Goal: Task Accomplishment & Management: Use online tool/utility

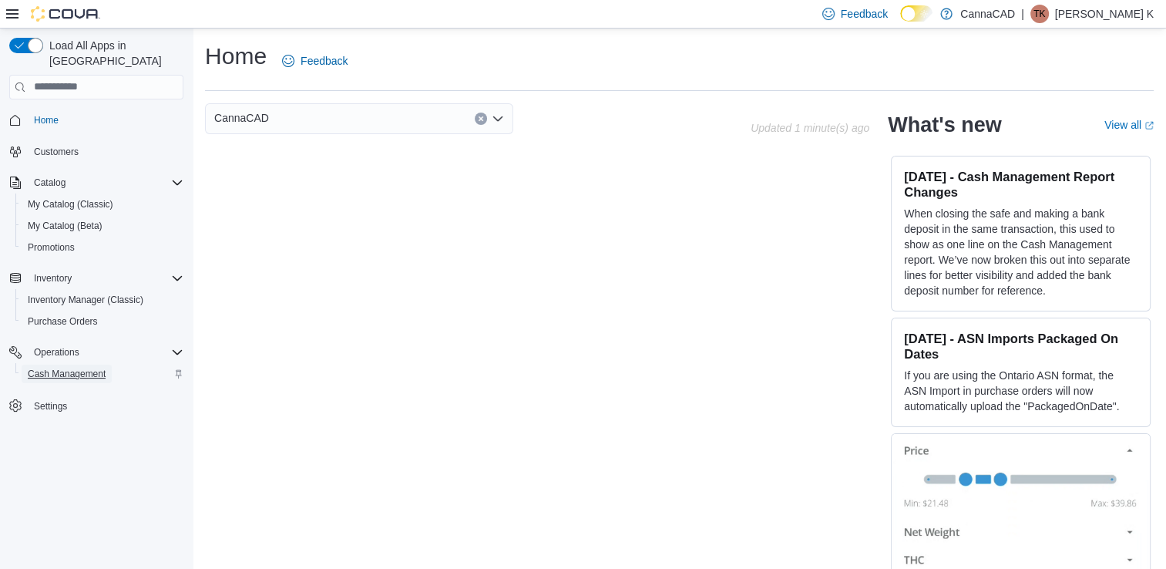
click at [55, 367] on span "Cash Management" at bounding box center [67, 373] width 78 height 12
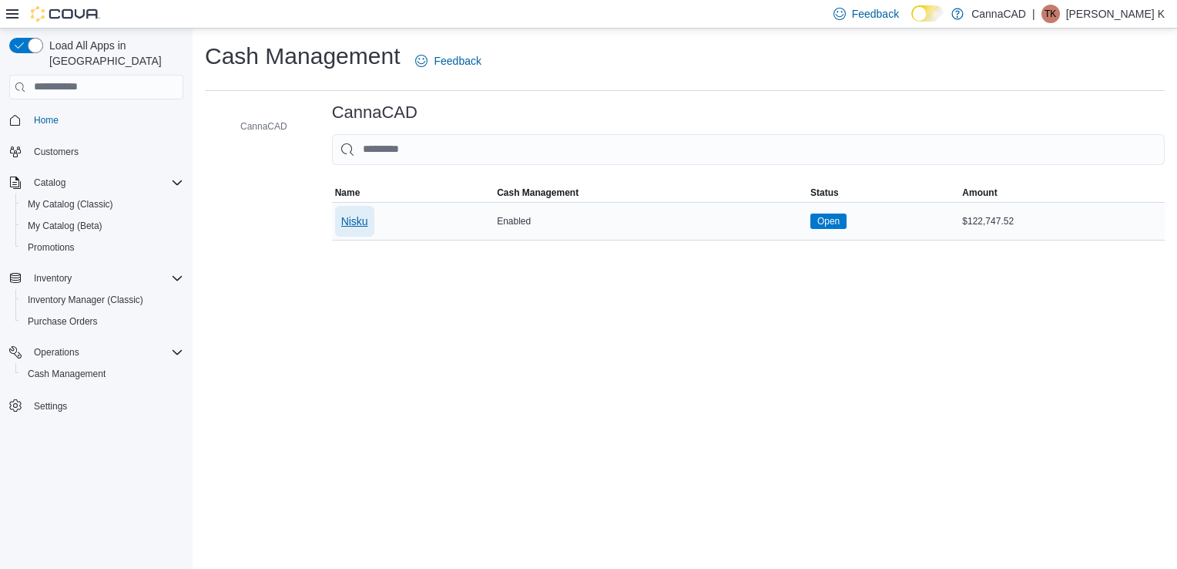
click at [367, 226] on span "Nisku" at bounding box center [354, 220] width 27 height 15
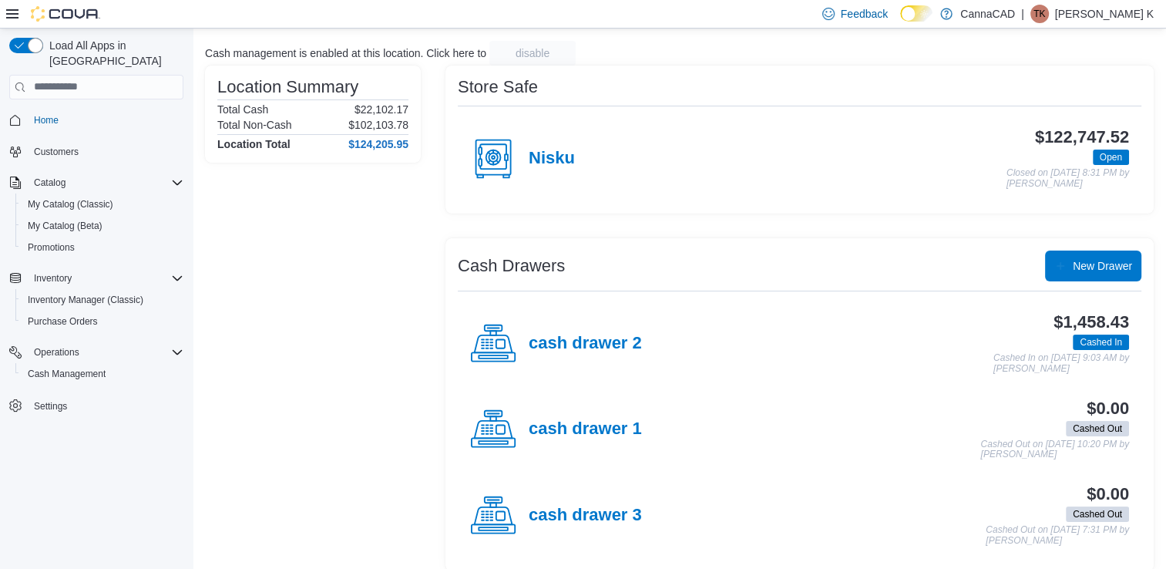
scroll to position [102, 0]
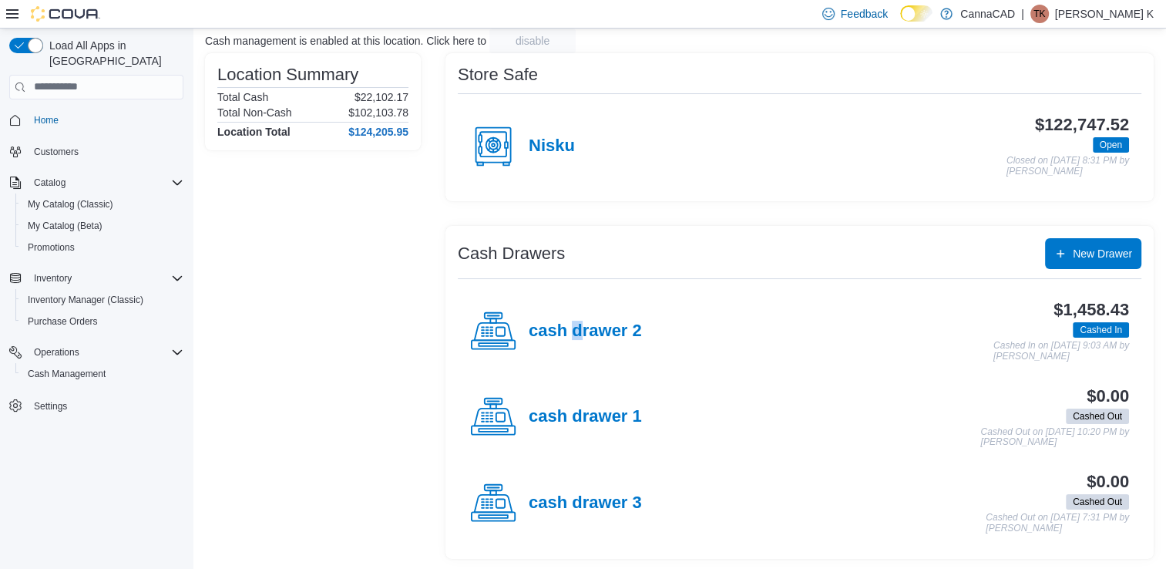
click at [576, 326] on h4 "cash drawer 2" at bounding box center [584, 331] width 113 height 20
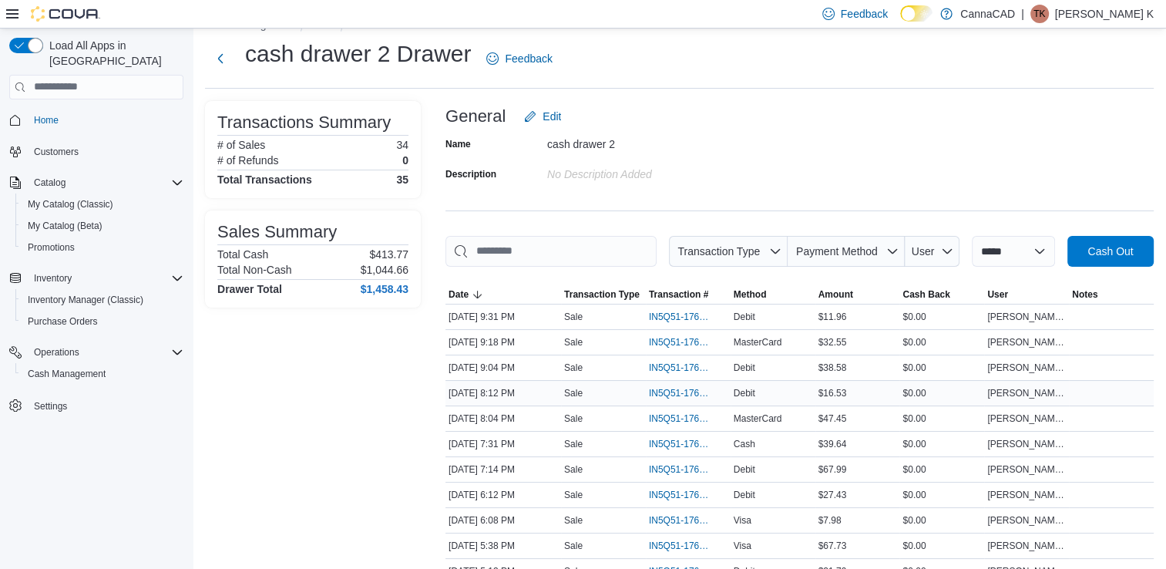
scroll to position [338, 0]
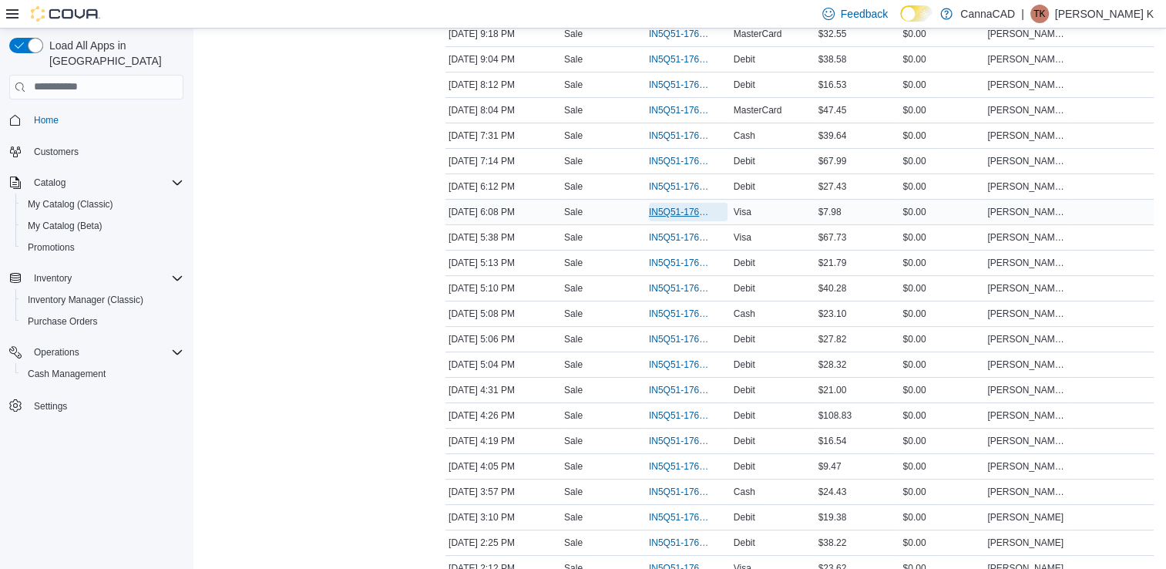
click at [672, 206] on span "IN5Q51-176371" at bounding box center [680, 212] width 63 height 12
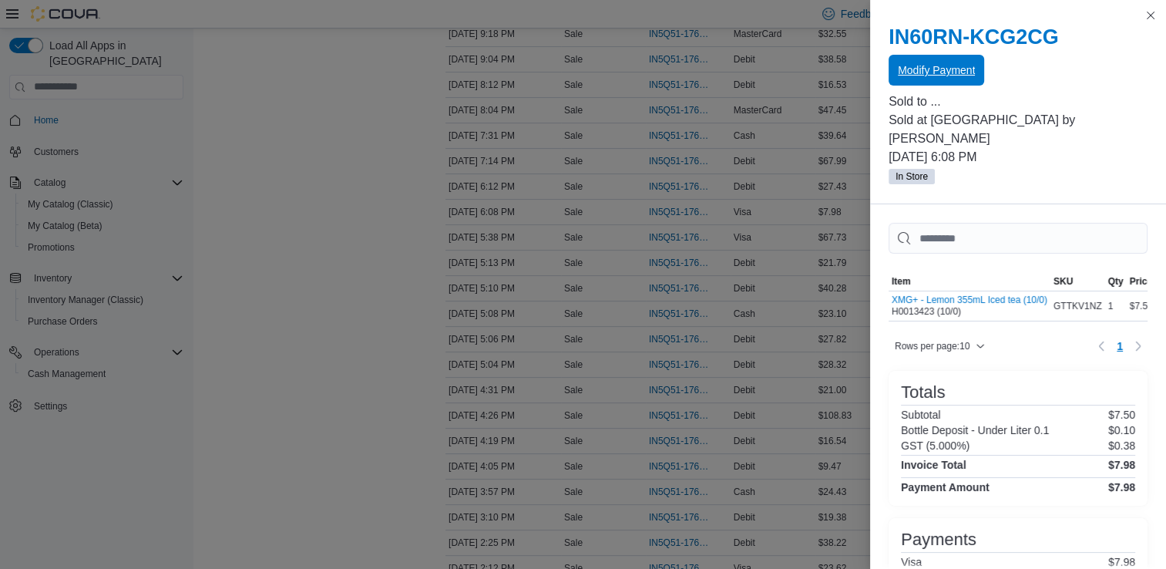
click at [921, 69] on span "Modify Payment" at bounding box center [935, 69] width 77 height 15
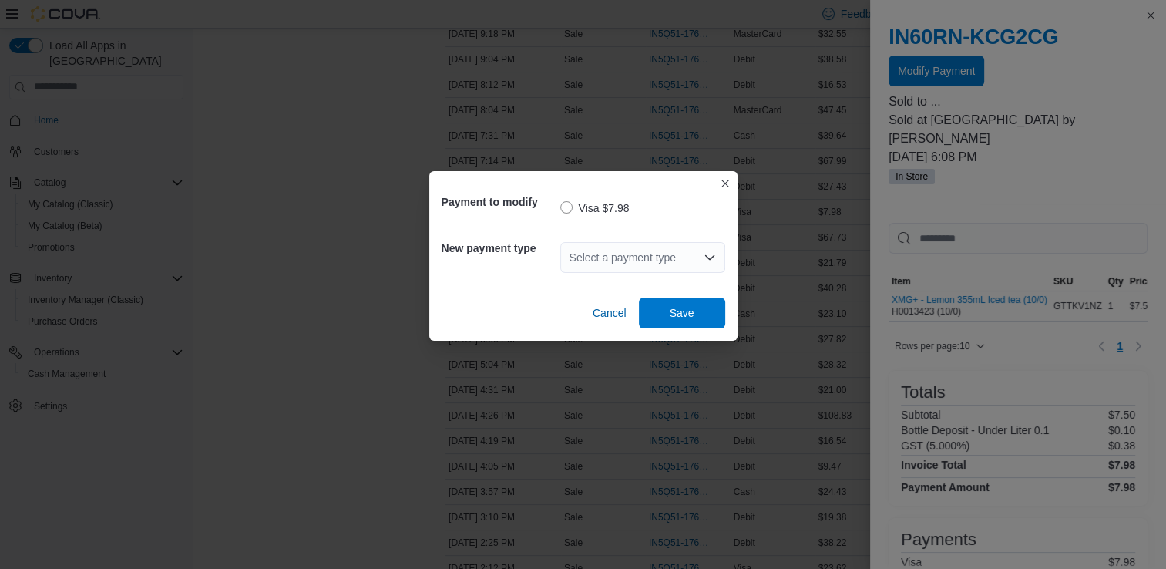
click at [610, 257] on div "Select a payment type" at bounding box center [642, 257] width 165 height 31
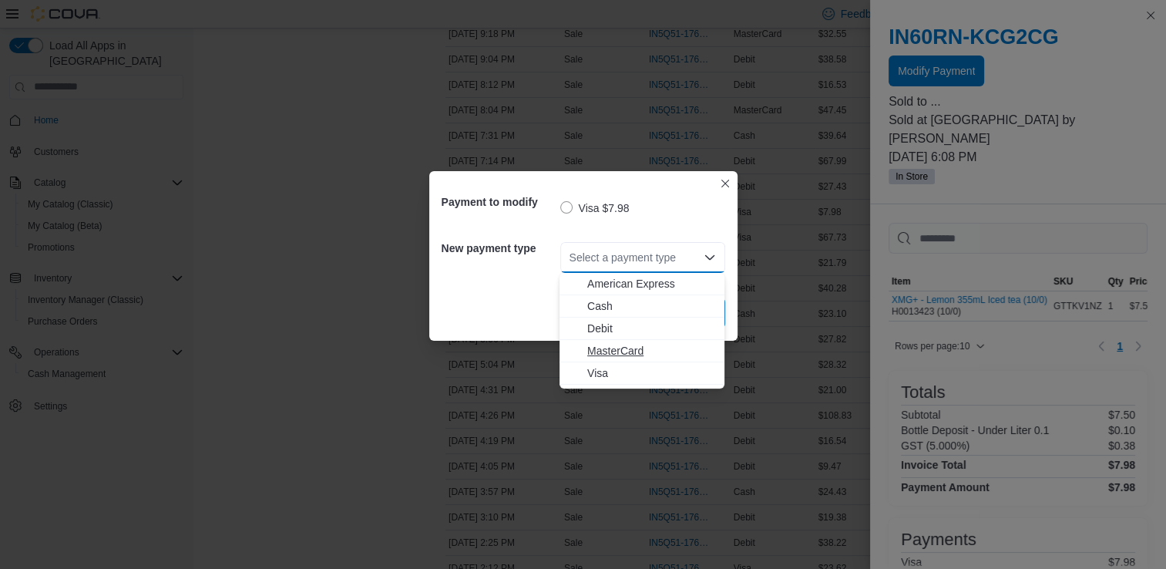
click at [632, 347] on span "MasterCard" at bounding box center [651, 350] width 128 height 15
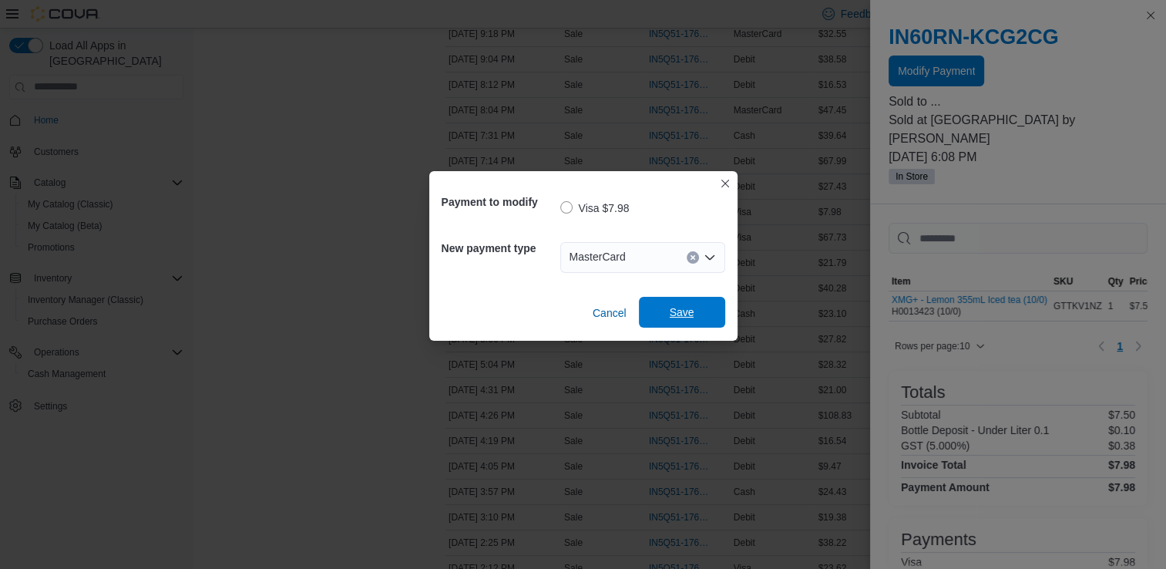
click at [669, 313] on span "Save" at bounding box center [681, 311] width 25 height 15
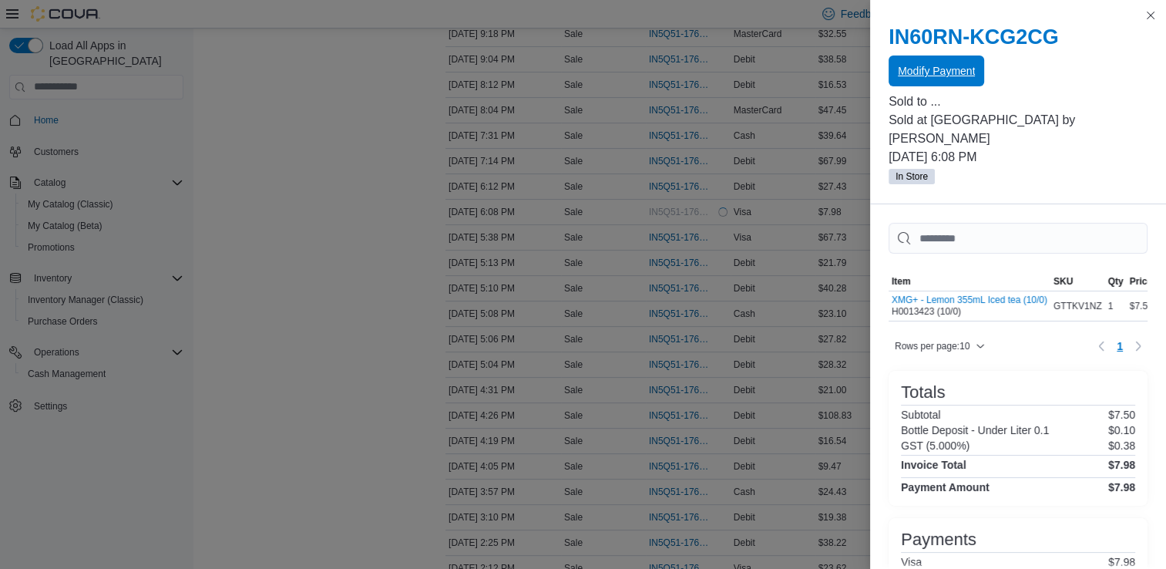
scroll to position [0, 0]
click at [1149, 15] on button "Close this dialog" at bounding box center [1150, 14] width 18 height 18
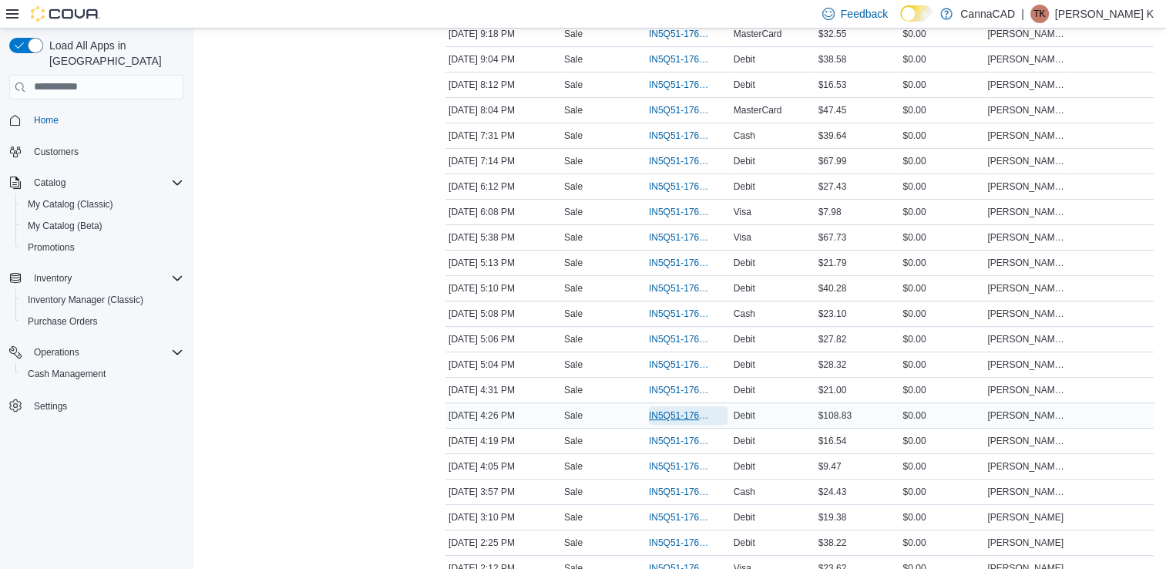
click at [676, 409] on span "IN5Q51-176363" at bounding box center [680, 415] width 63 height 12
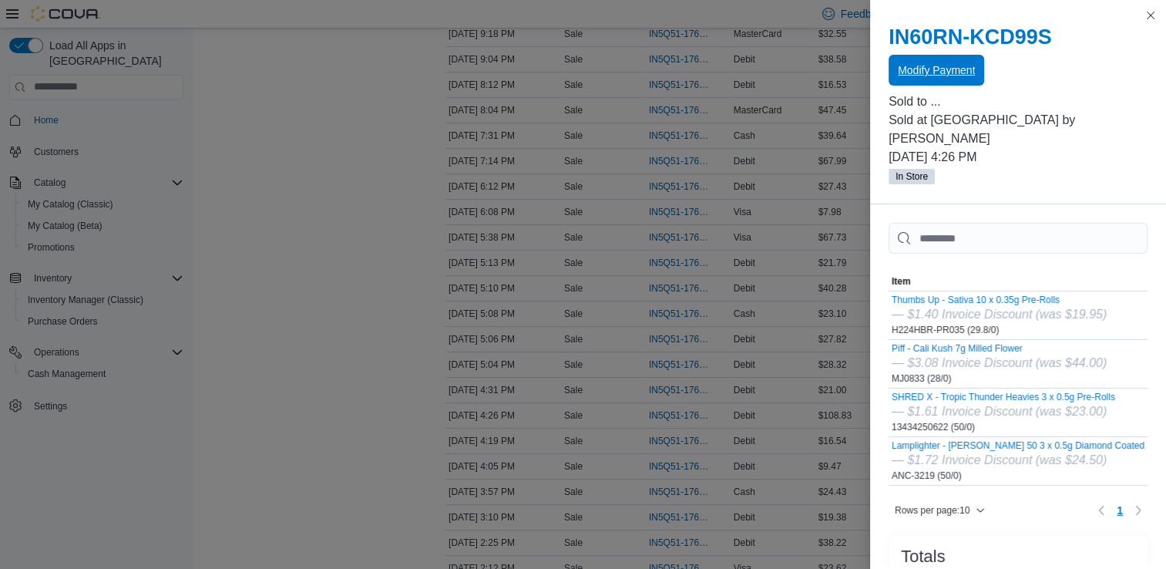
click at [934, 79] on span "Modify Payment" at bounding box center [935, 70] width 77 height 31
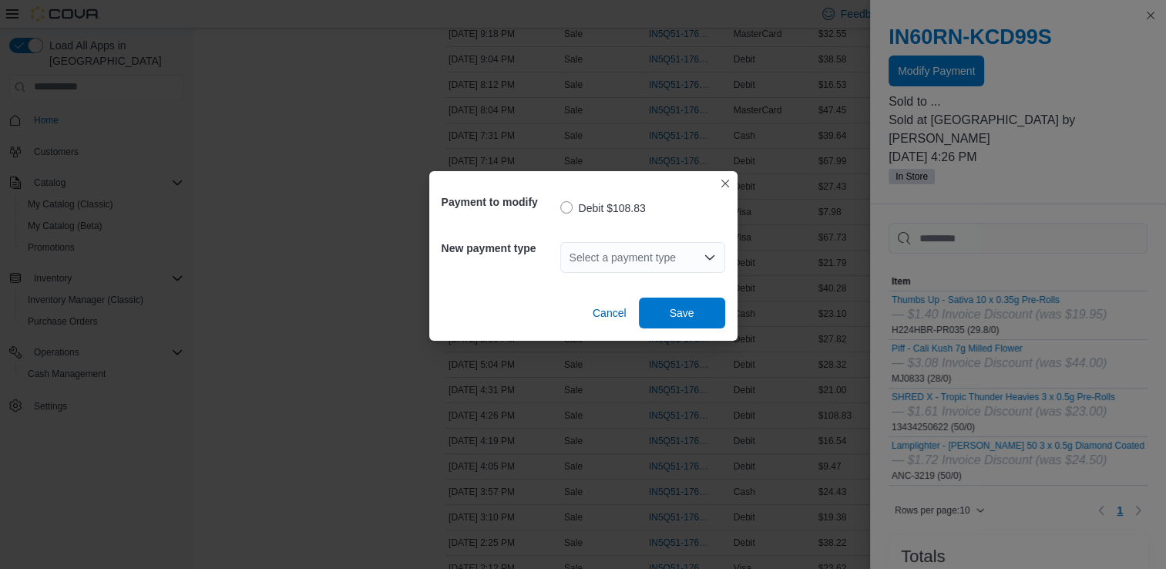
click at [683, 248] on div "Select a payment type" at bounding box center [642, 257] width 165 height 31
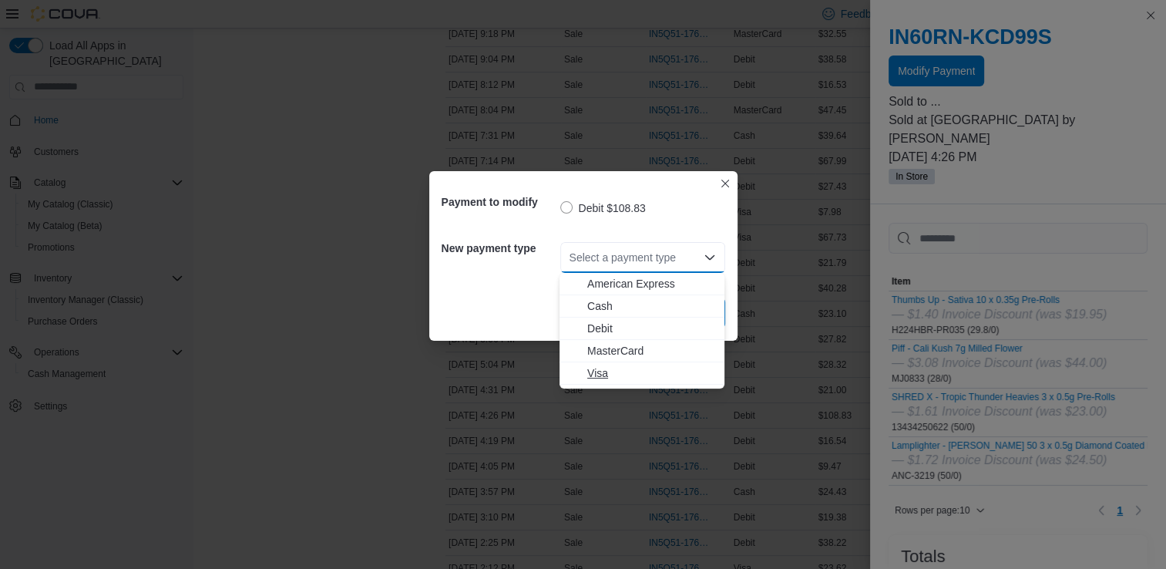
click at [623, 375] on span "Visa" at bounding box center [651, 372] width 128 height 15
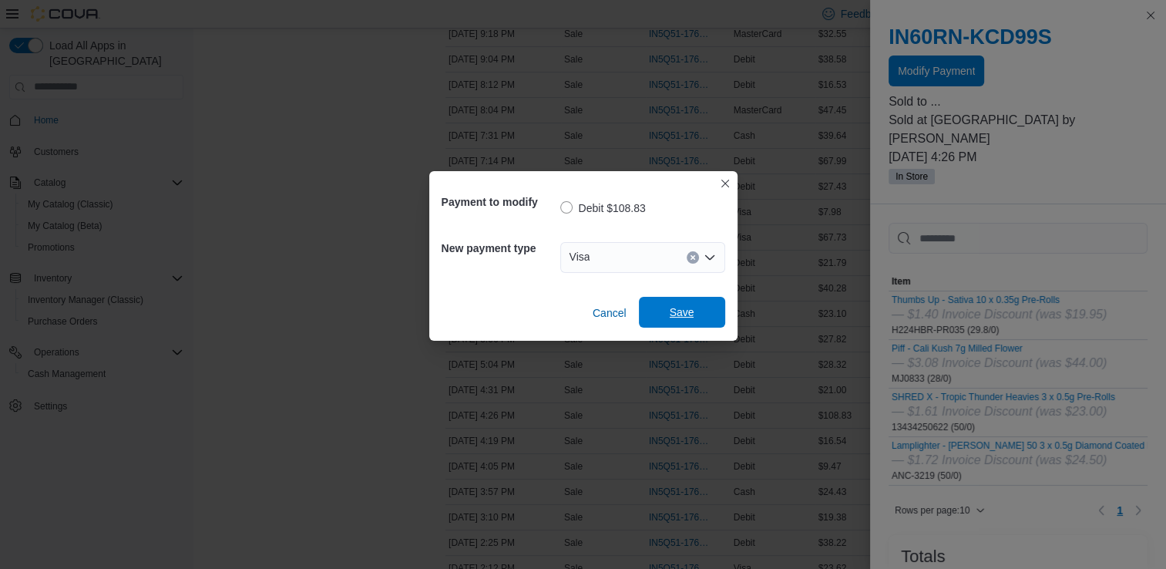
click at [693, 313] on span "Save" at bounding box center [682, 312] width 68 height 31
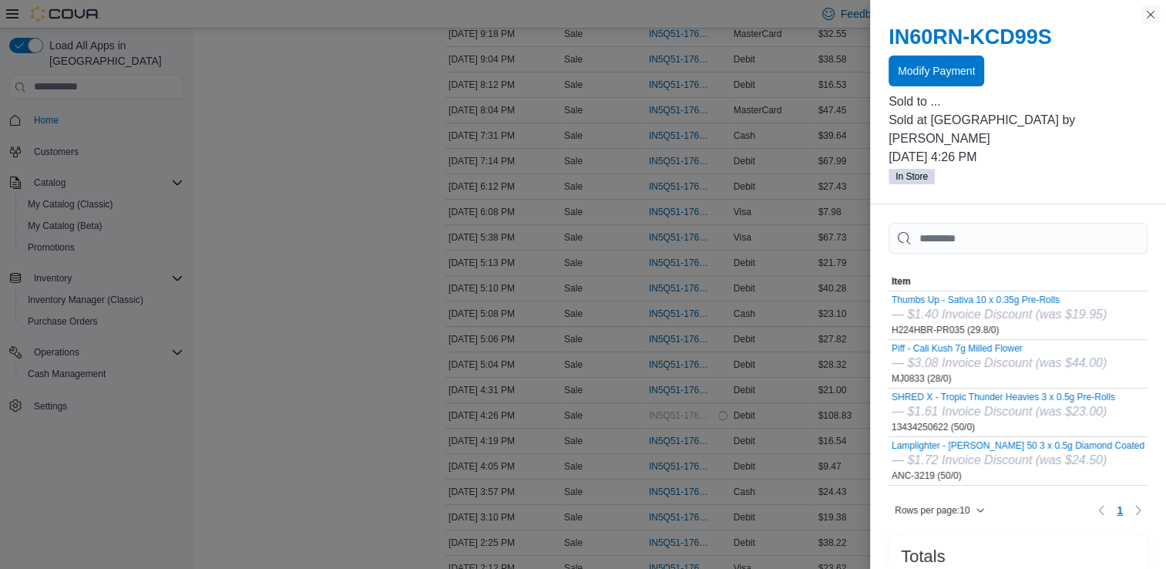
click at [1149, 16] on button "Close this dialog" at bounding box center [1150, 14] width 18 height 18
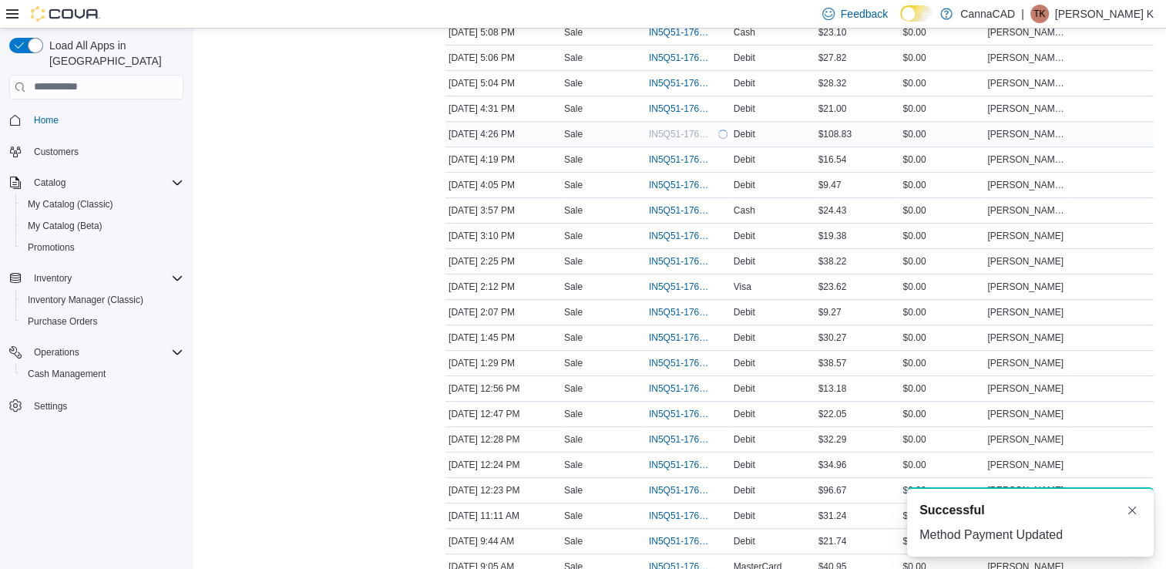
scroll to position [646, 0]
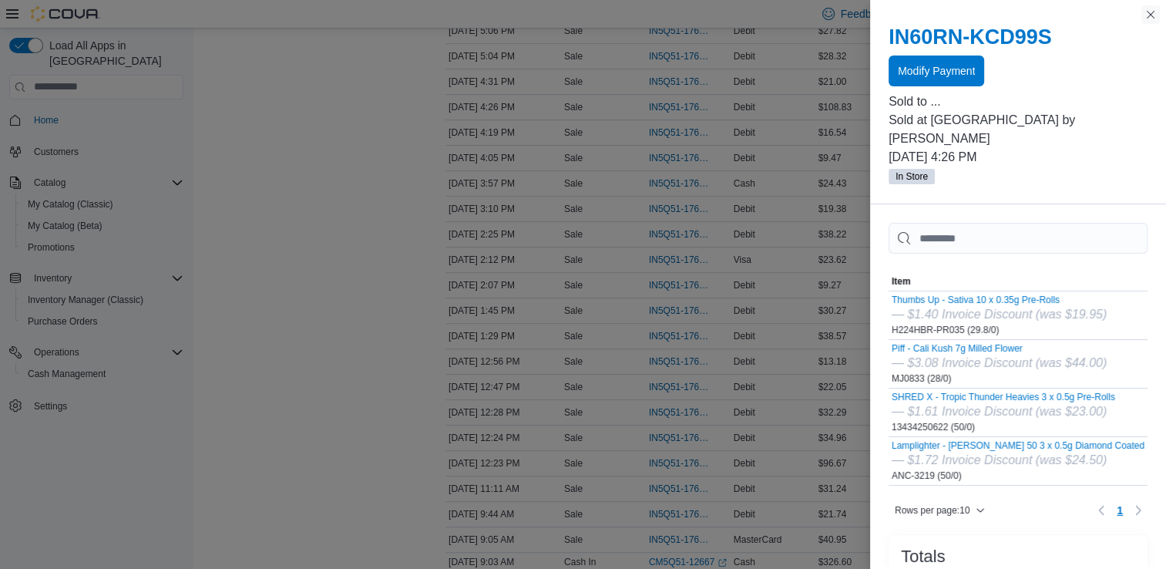
click at [1153, 12] on button "Close this dialog" at bounding box center [1150, 14] width 18 height 18
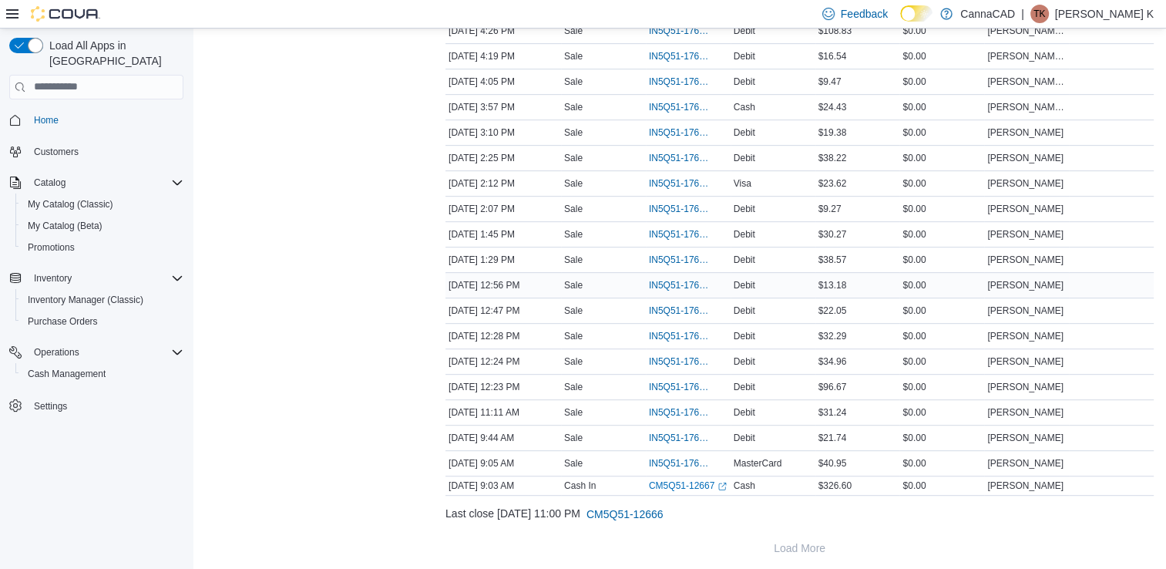
scroll to position [723, 0]
